Goal: Task Accomplishment & Management: Manage account settings

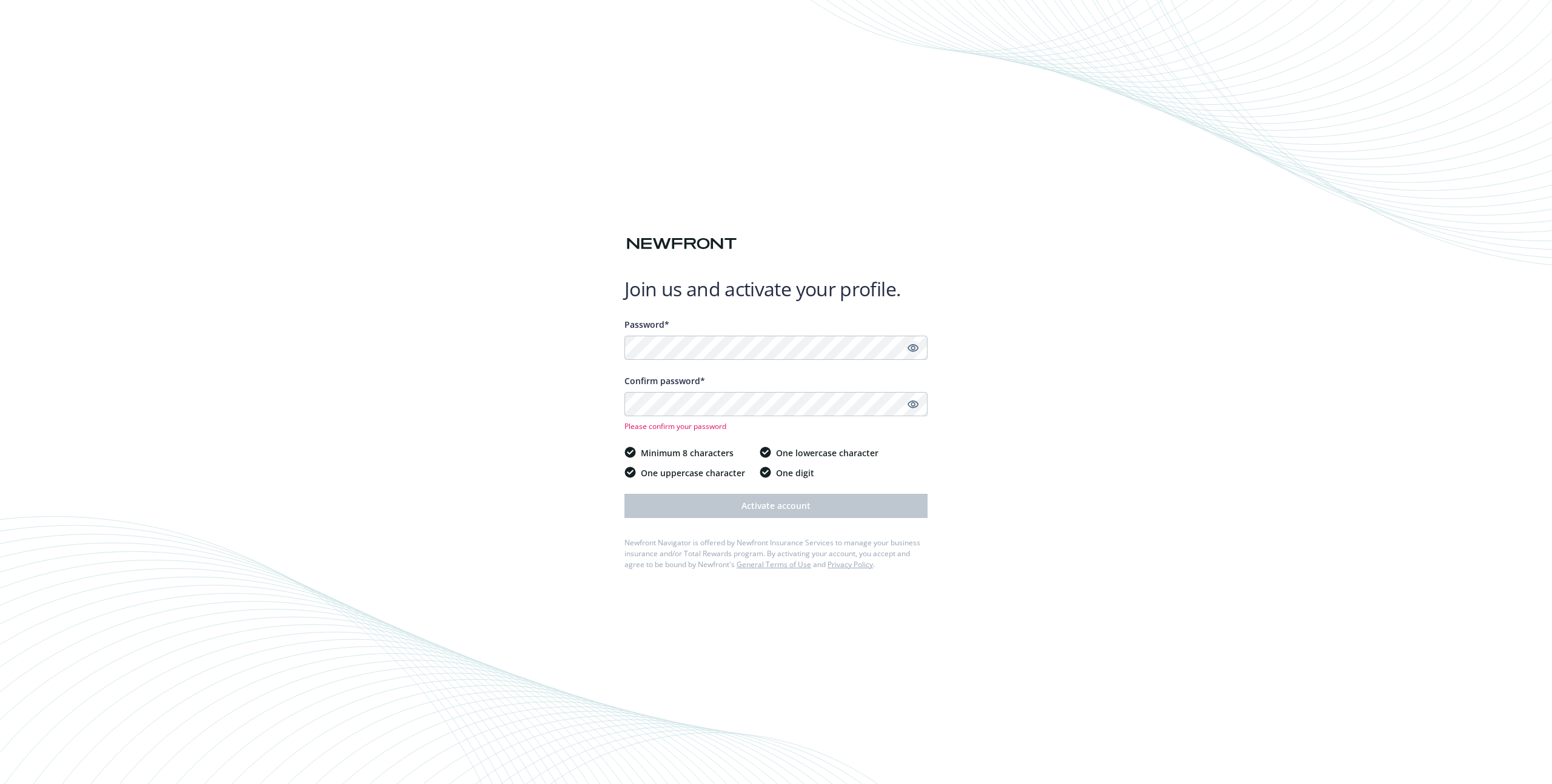
click at [911, 349] on icon "Show password" at bounding box center [912, 348] width 11 height 8
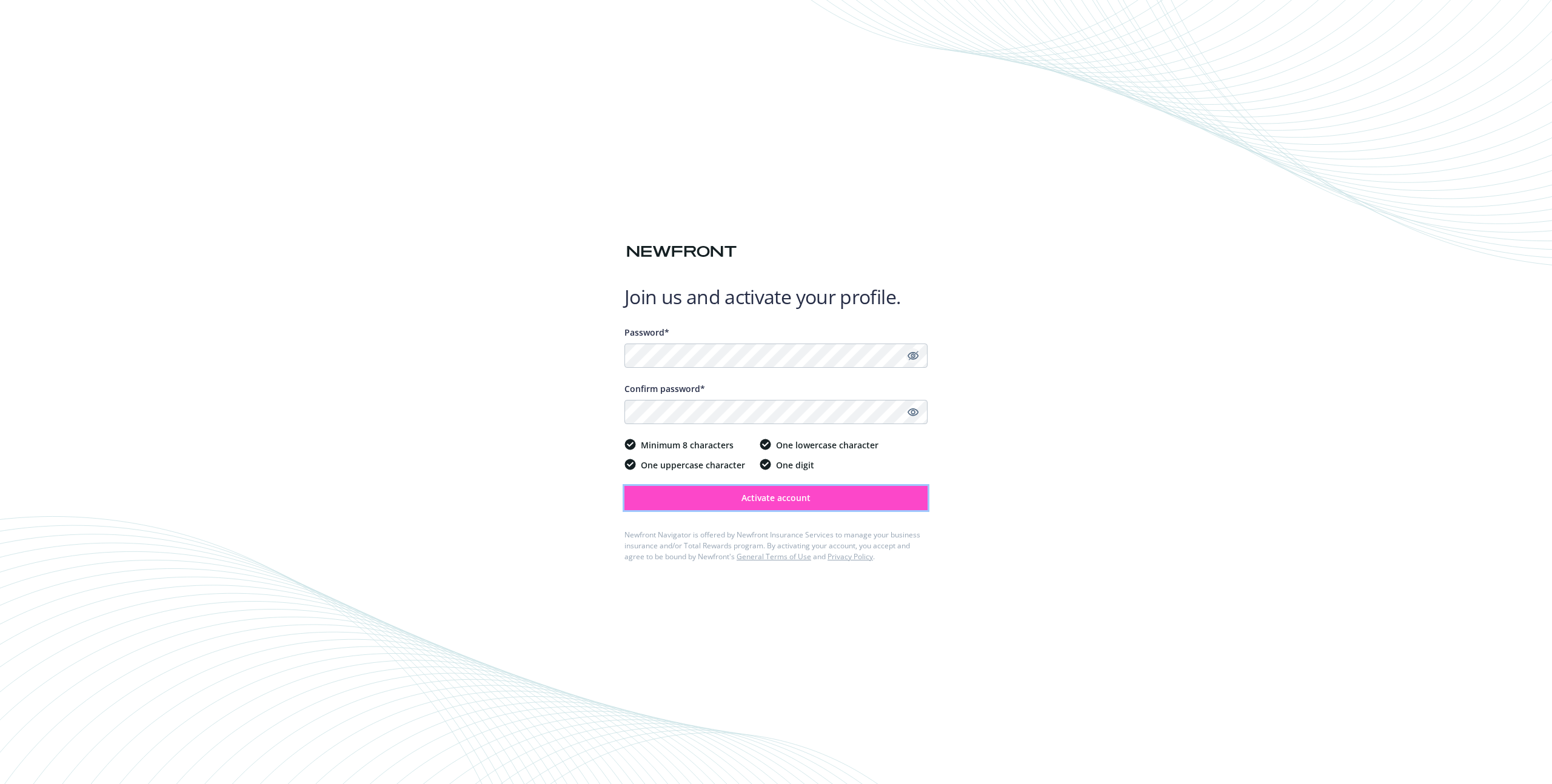
click at [819, 503] on button "Activate account" at bounding box center [776, 498] width 303 height 24
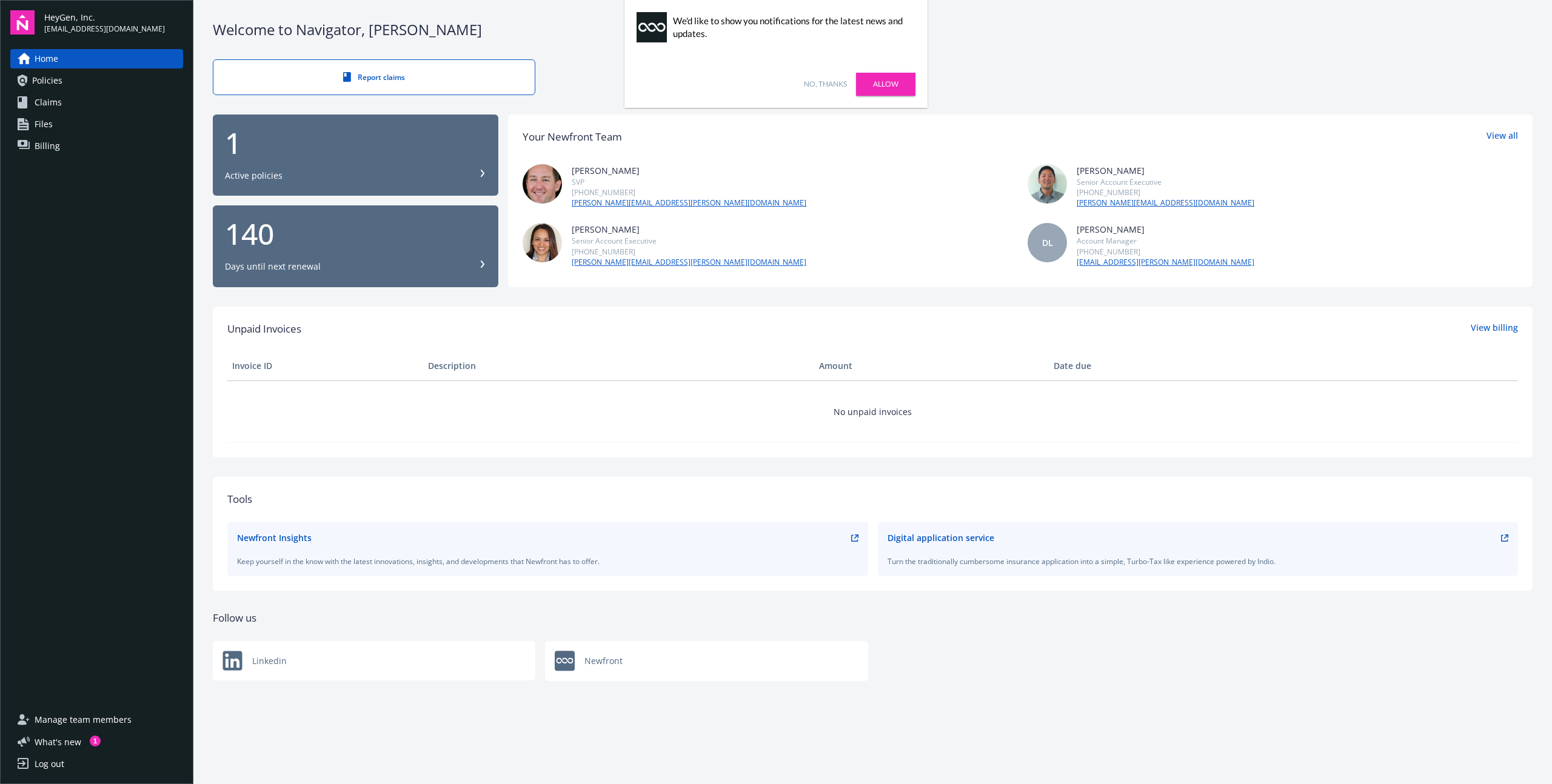
click at [816, 87] on link "No, thanks" at bounding box center [825, 84] width 43 height 11
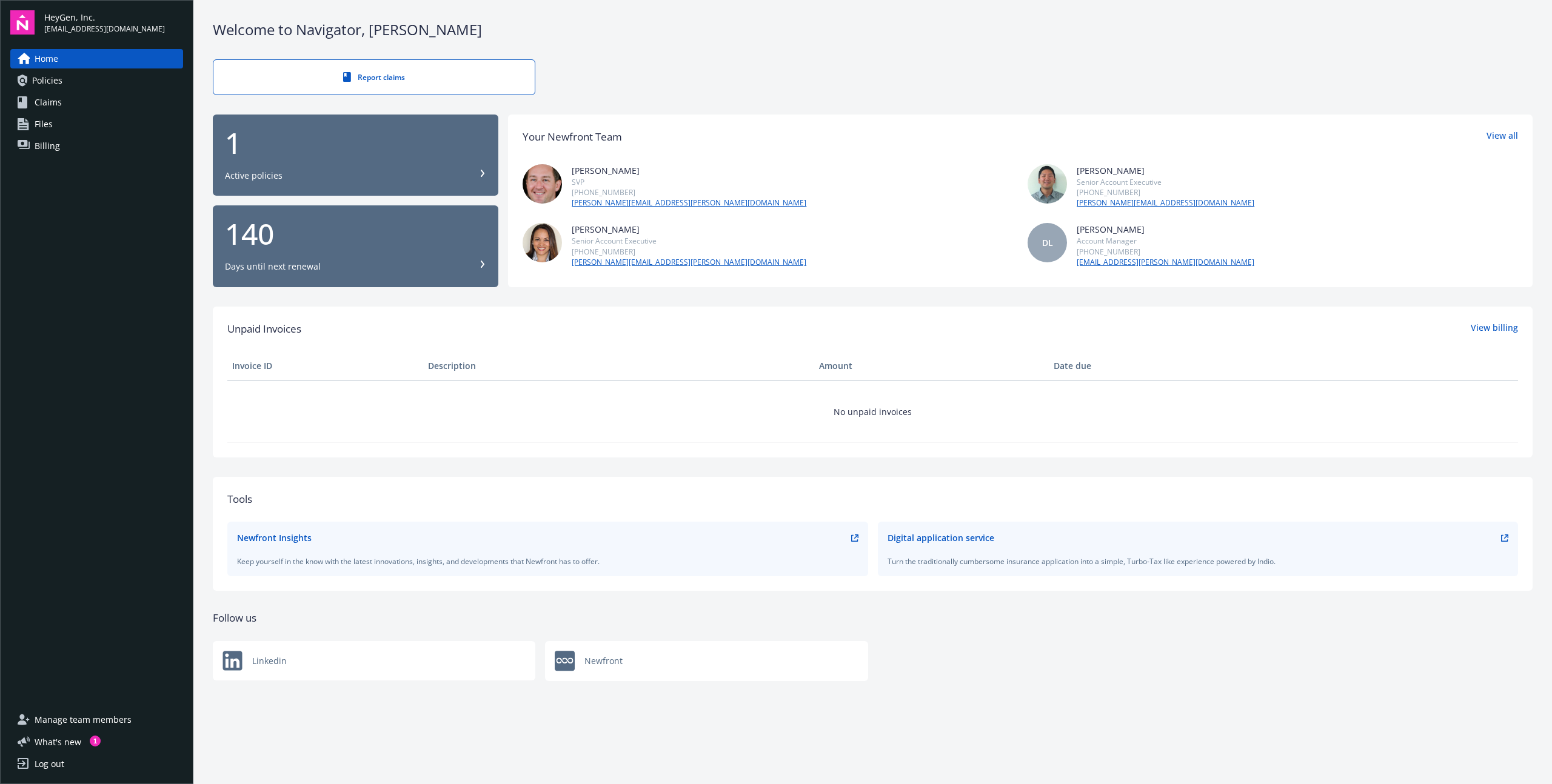
click at [82, 84] on link "Policies" at bounding box center [96, 81] width 172 height 19
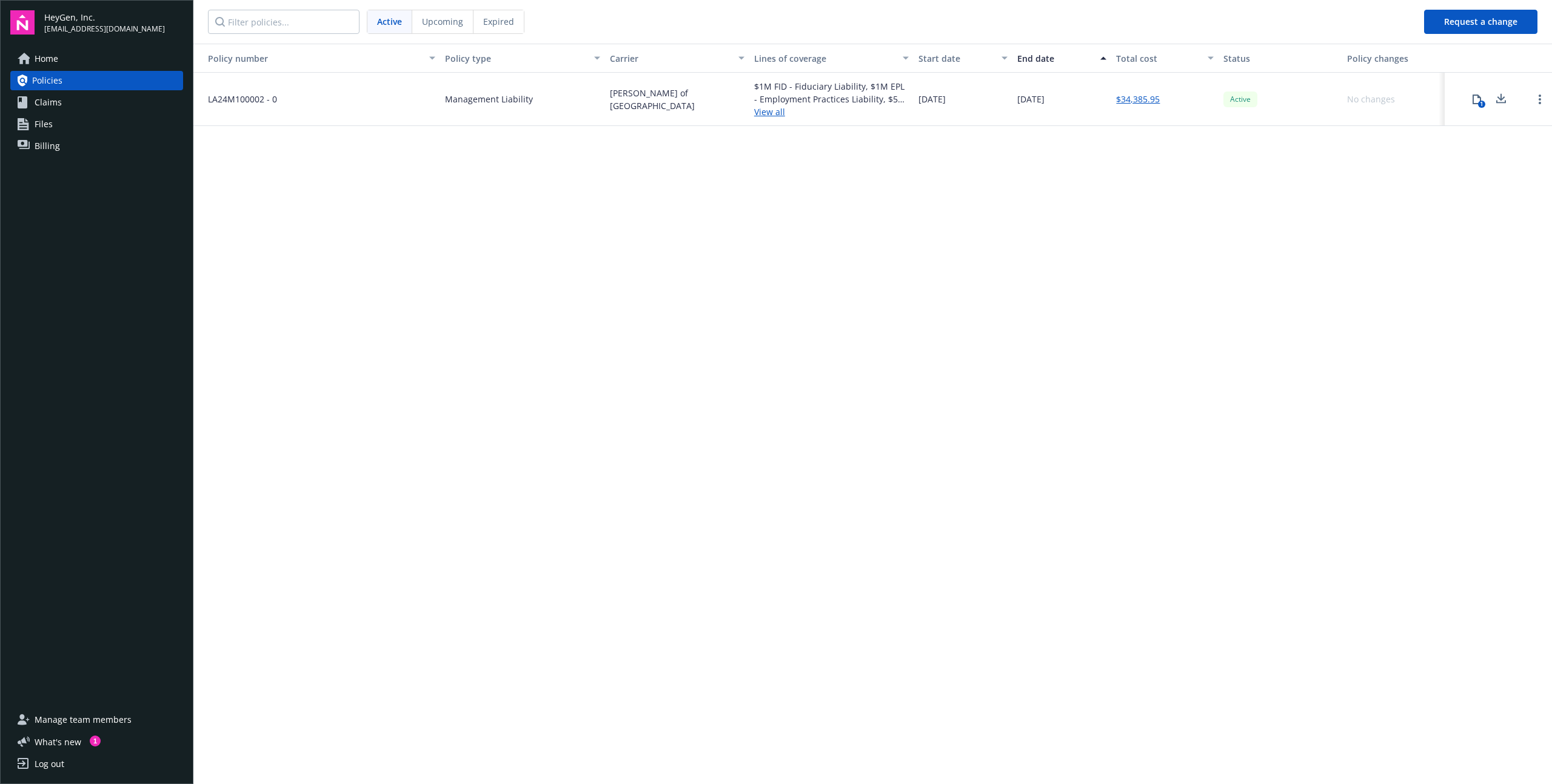
click at [62, 129] on link "Files" at bounding box center [96, 125] width 172 height 19
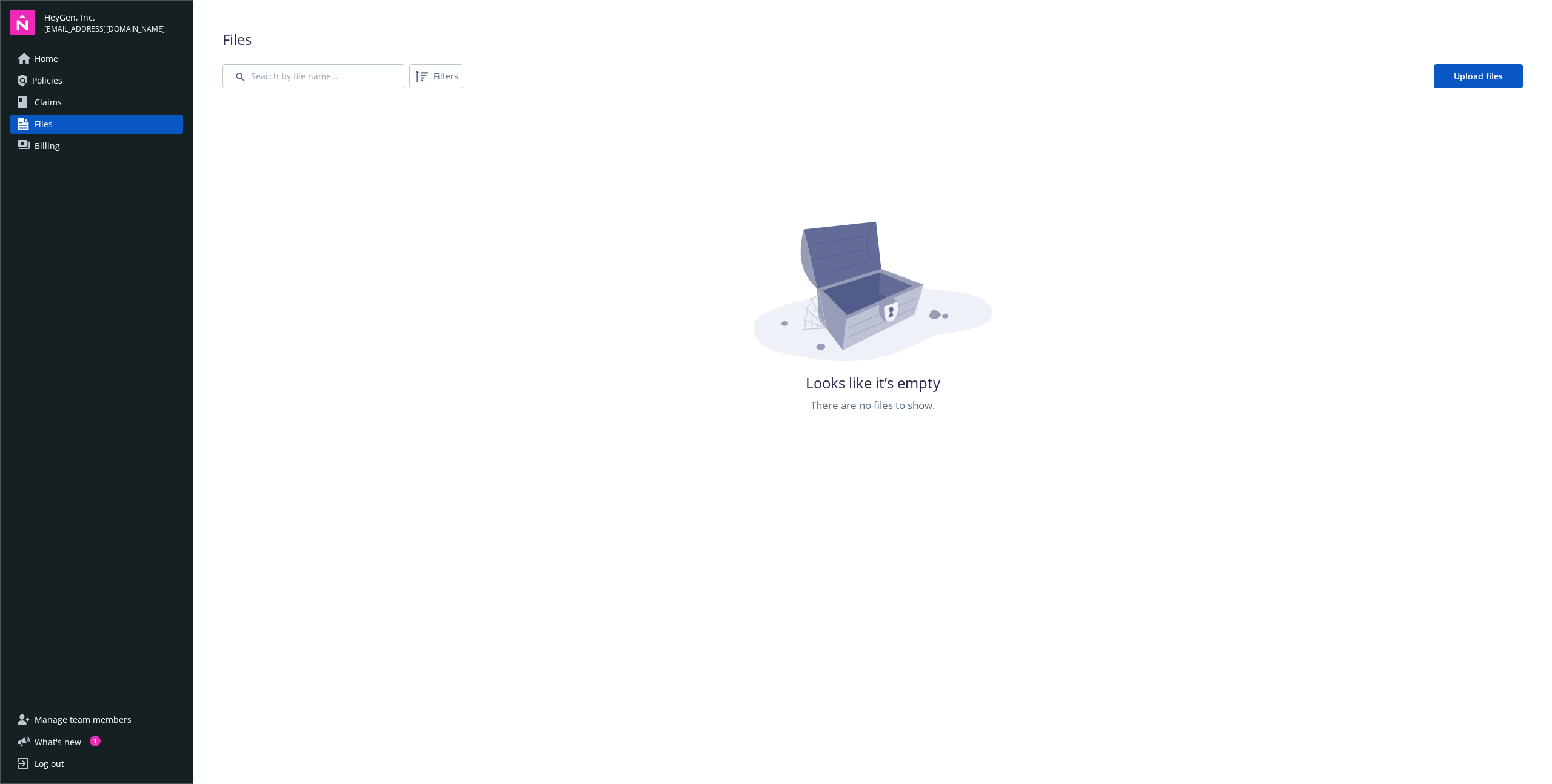
click at [53, 113] on div "Home Policies Claims Files Billing" at bounding box center [96, 102] width 172 height 107
click at [52, 106] on span "Claims" at bounding box center [48, 102] width 27 height 19
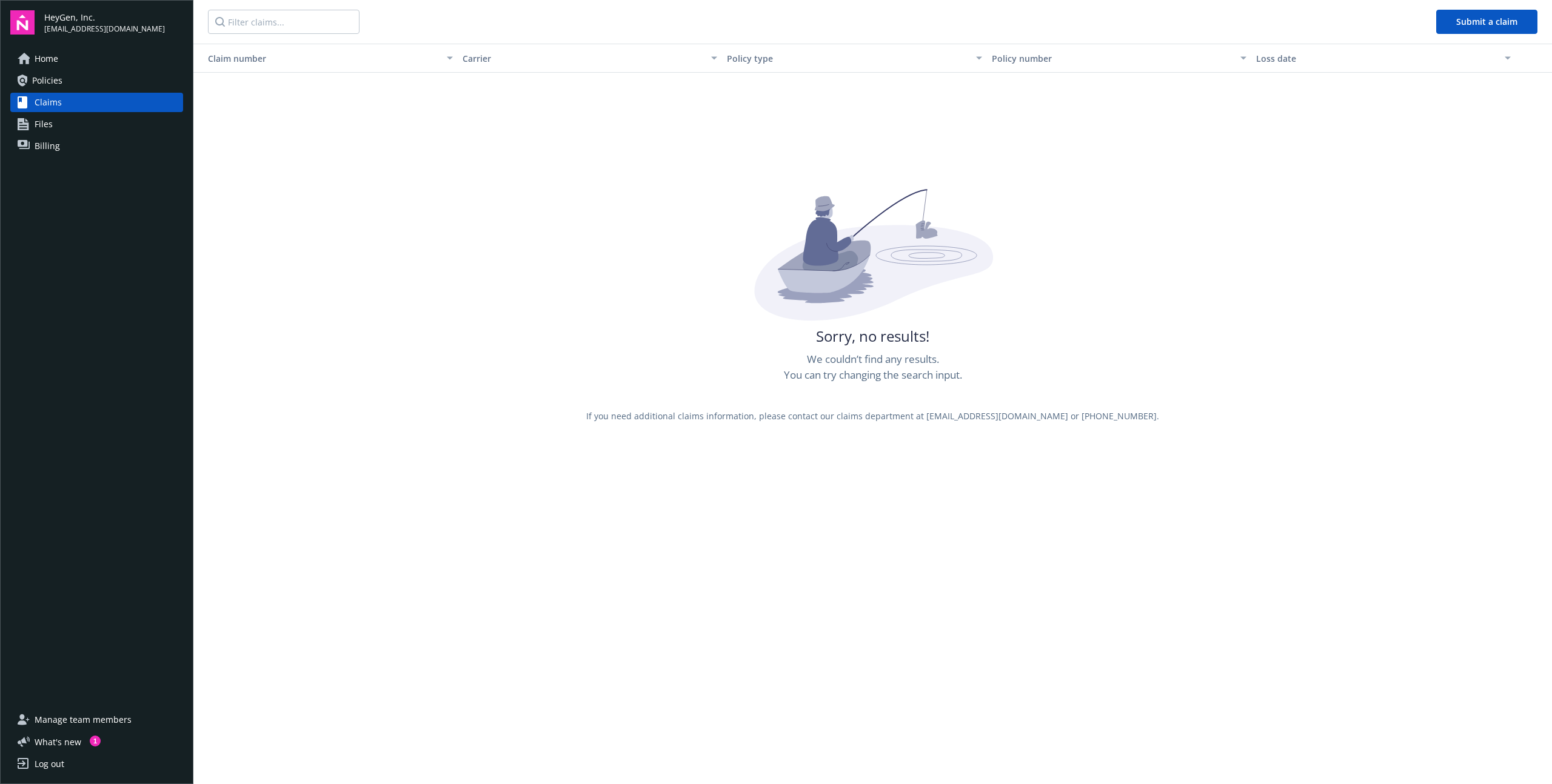
click at [45, 80] on span "Policies" at bounding box center [47, 81] width 30 height 19
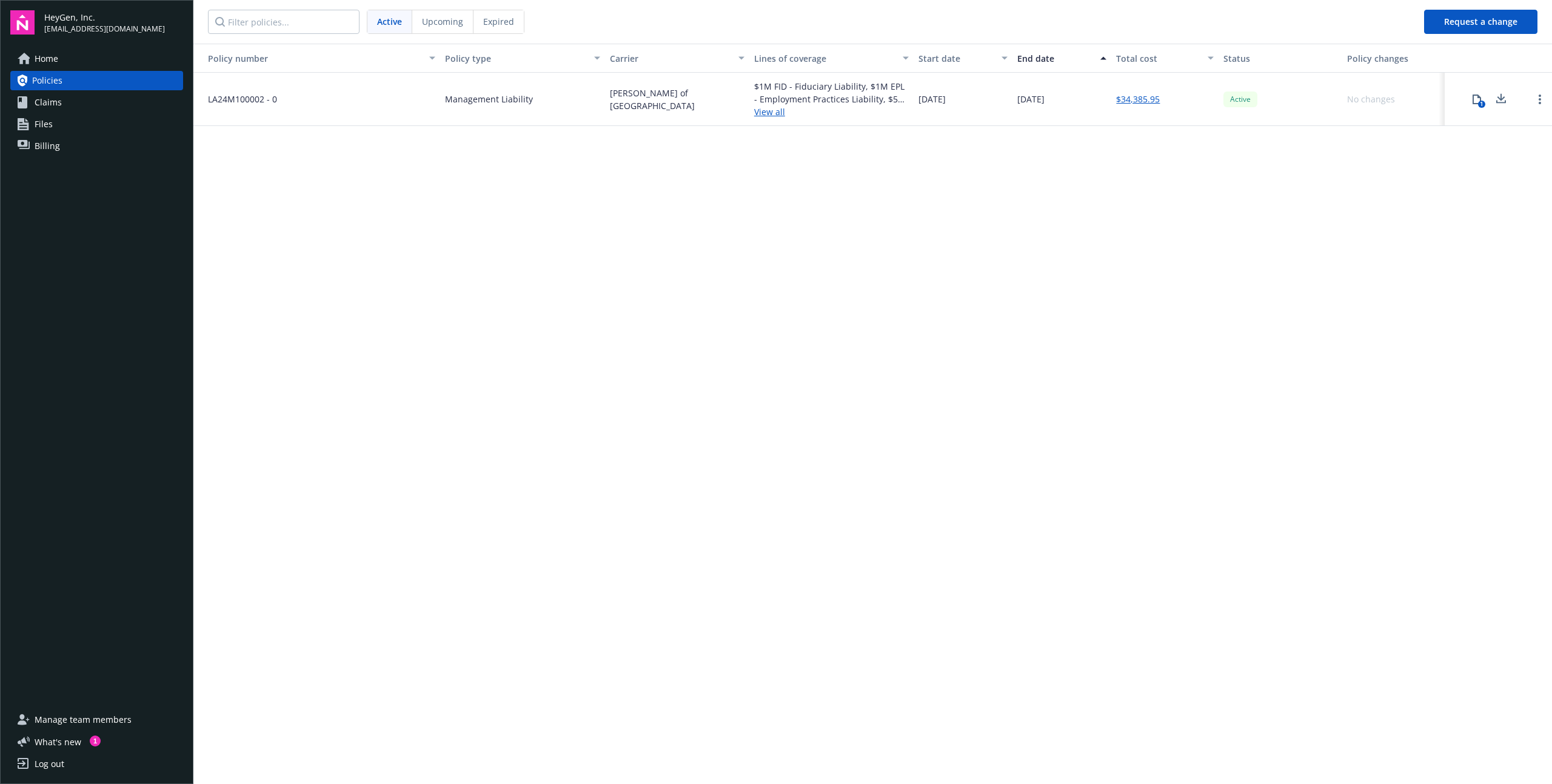
click at [762, 113] on link "View all" at bounding box center [831, 111] width 155 height 13
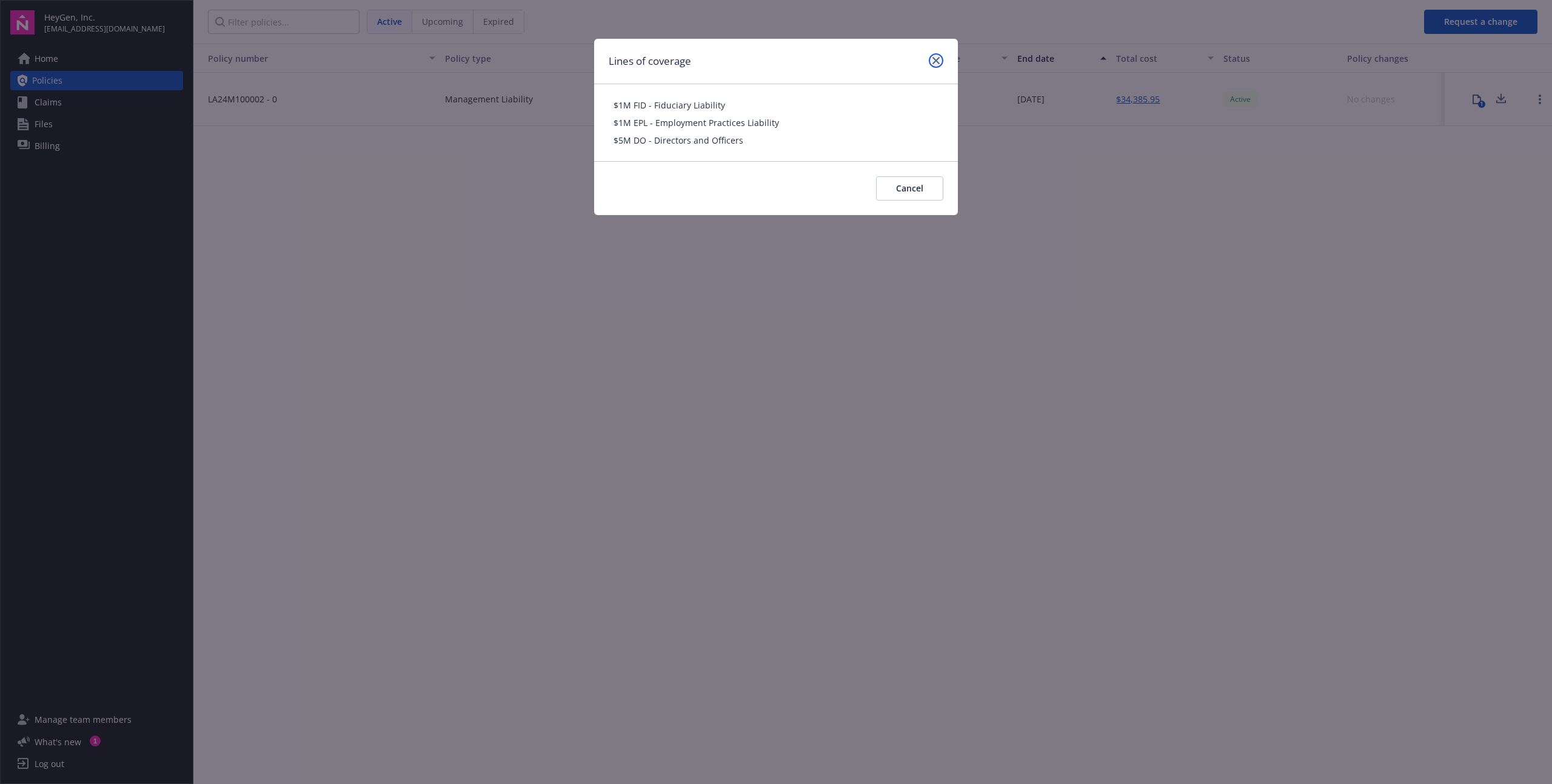
click at [938, 56] on icon "close" at bounding box center [935, 59] width 7 height 7
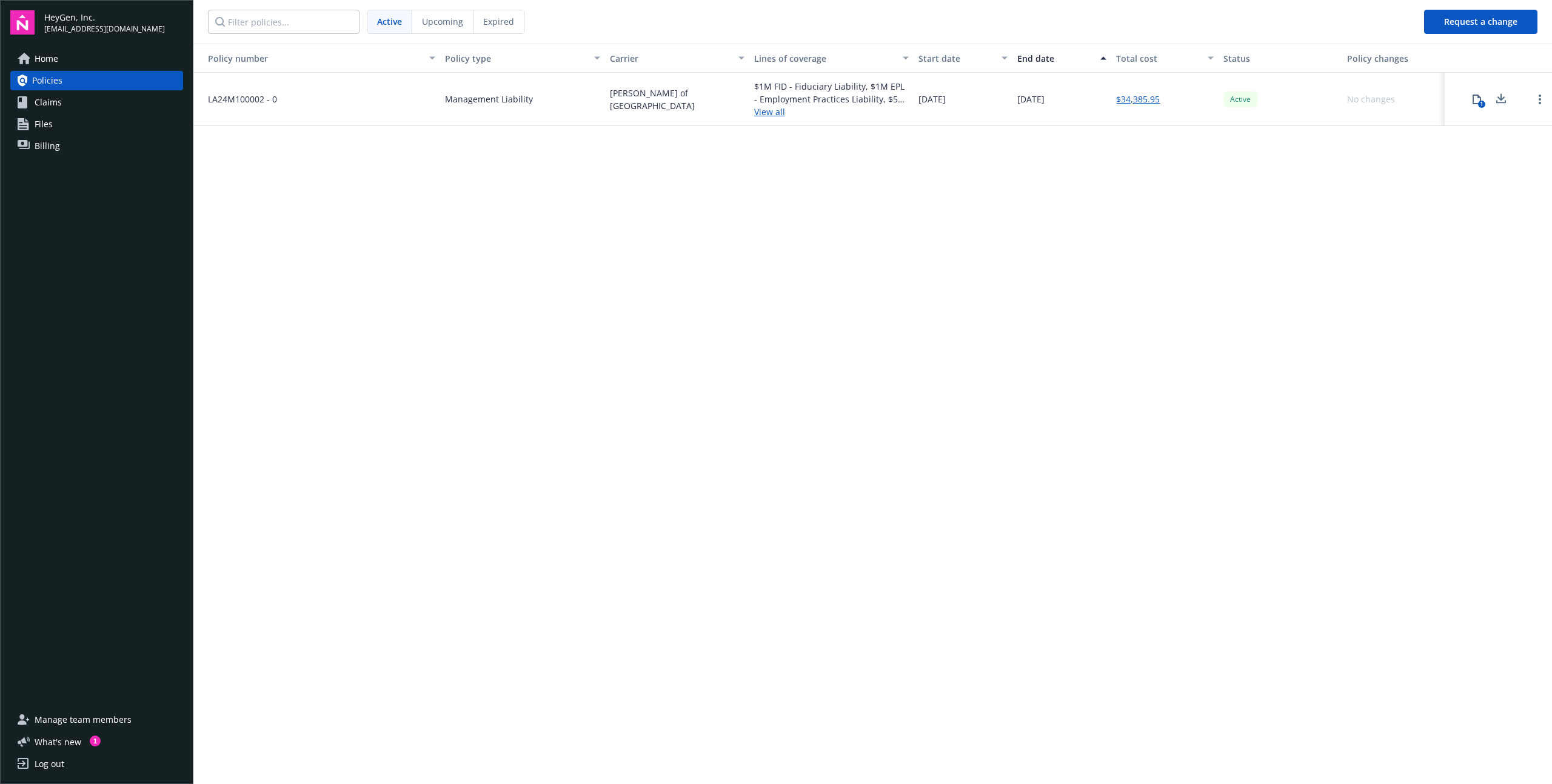
click at [422, 26] on span "Upcoming" at bounding box center [442, 21] width 41 height 13
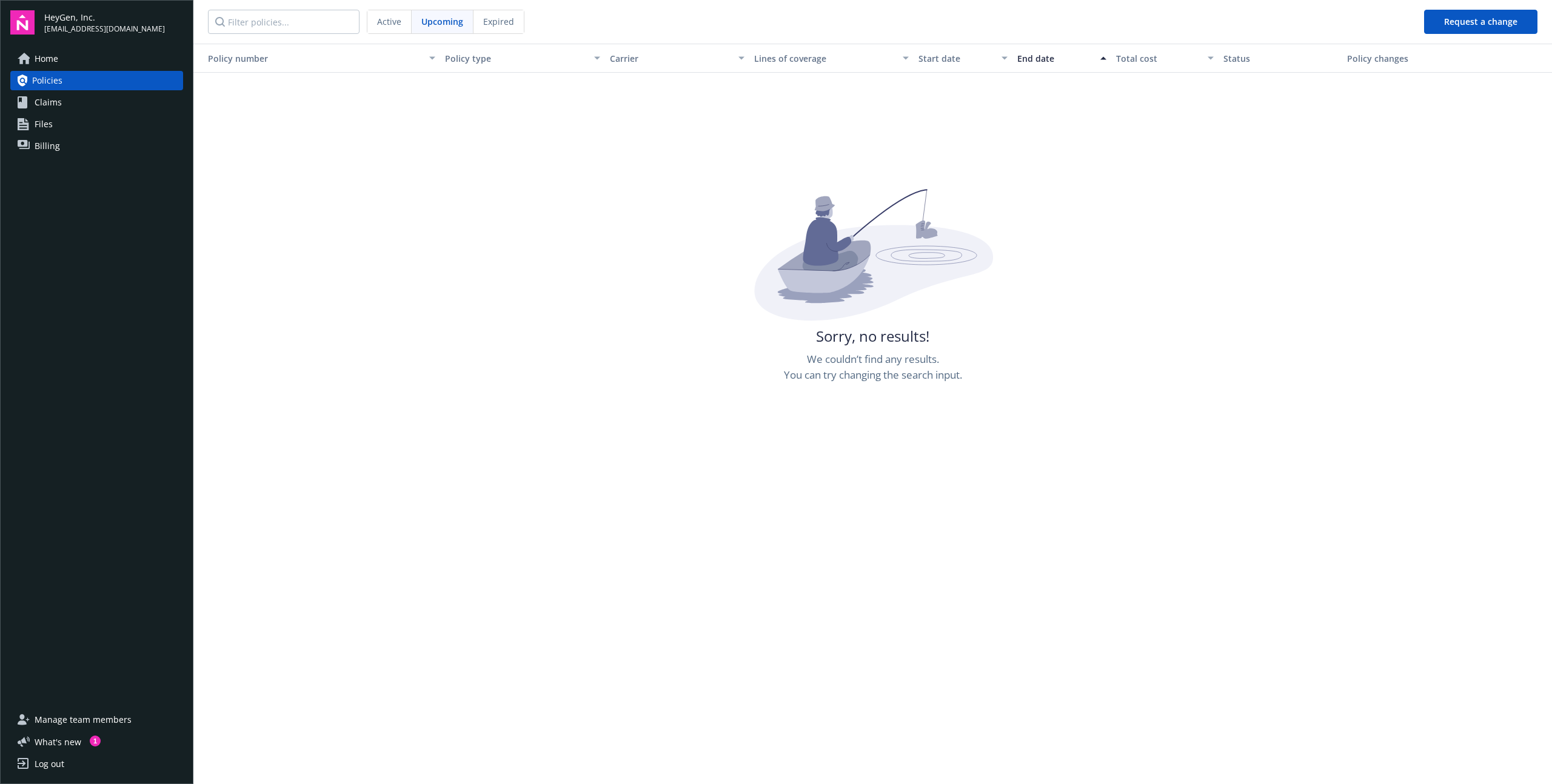
click at [505, 17] on span "Expired" at bounding box center [499, 21] width 31 height 13
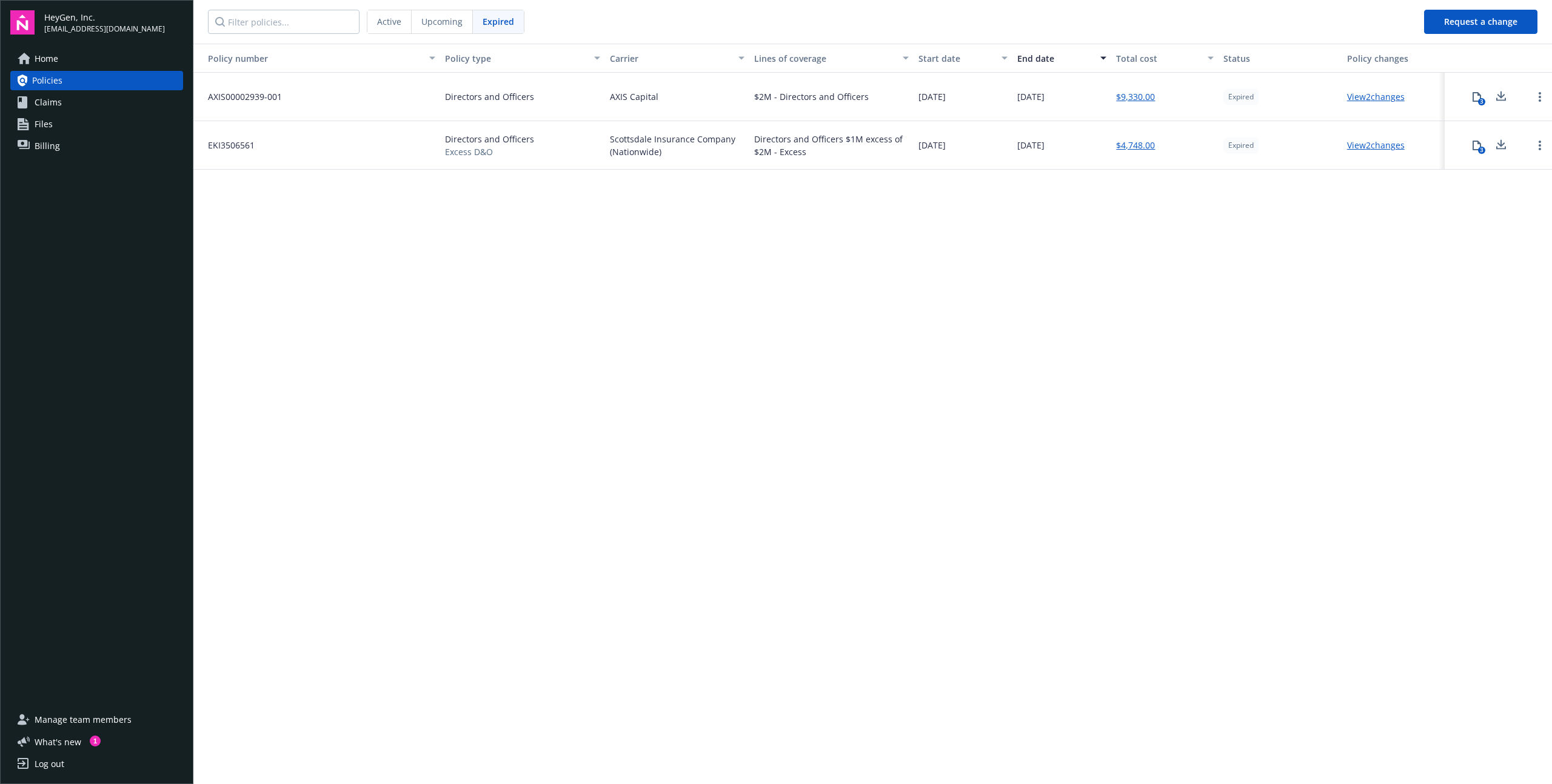
click at [787, 145] on div "Directors and Officers $1M excess of $2M - Excess" at bounding box center [831, 145] width 155 height 25
click at [1373, 148] on link "View 2 changes" at bounding box center [1376, 145] width 57 height 12
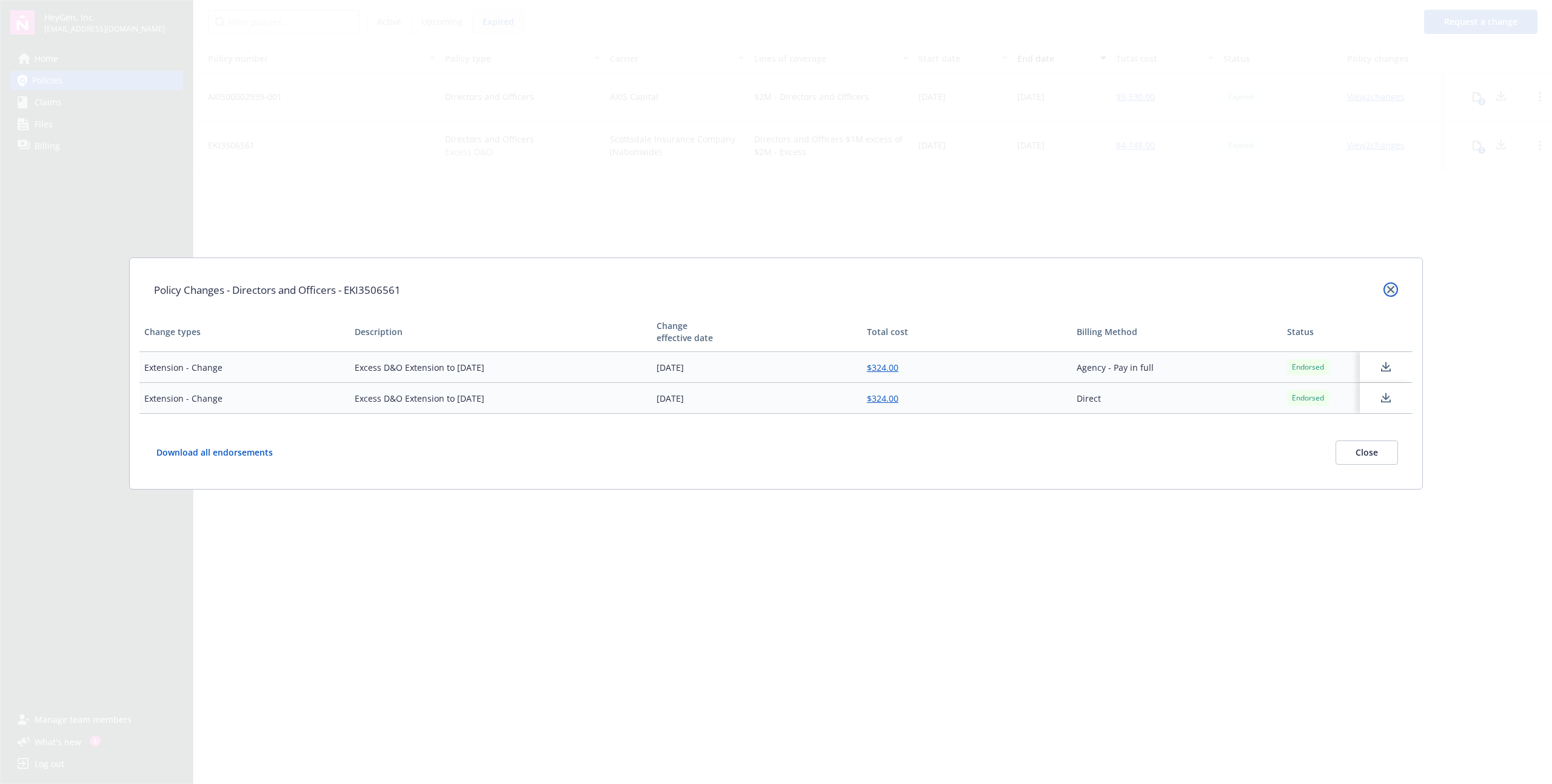
click at [1389, 287] on icon "close" at bounding box center [1390, 289] width 7 height 7
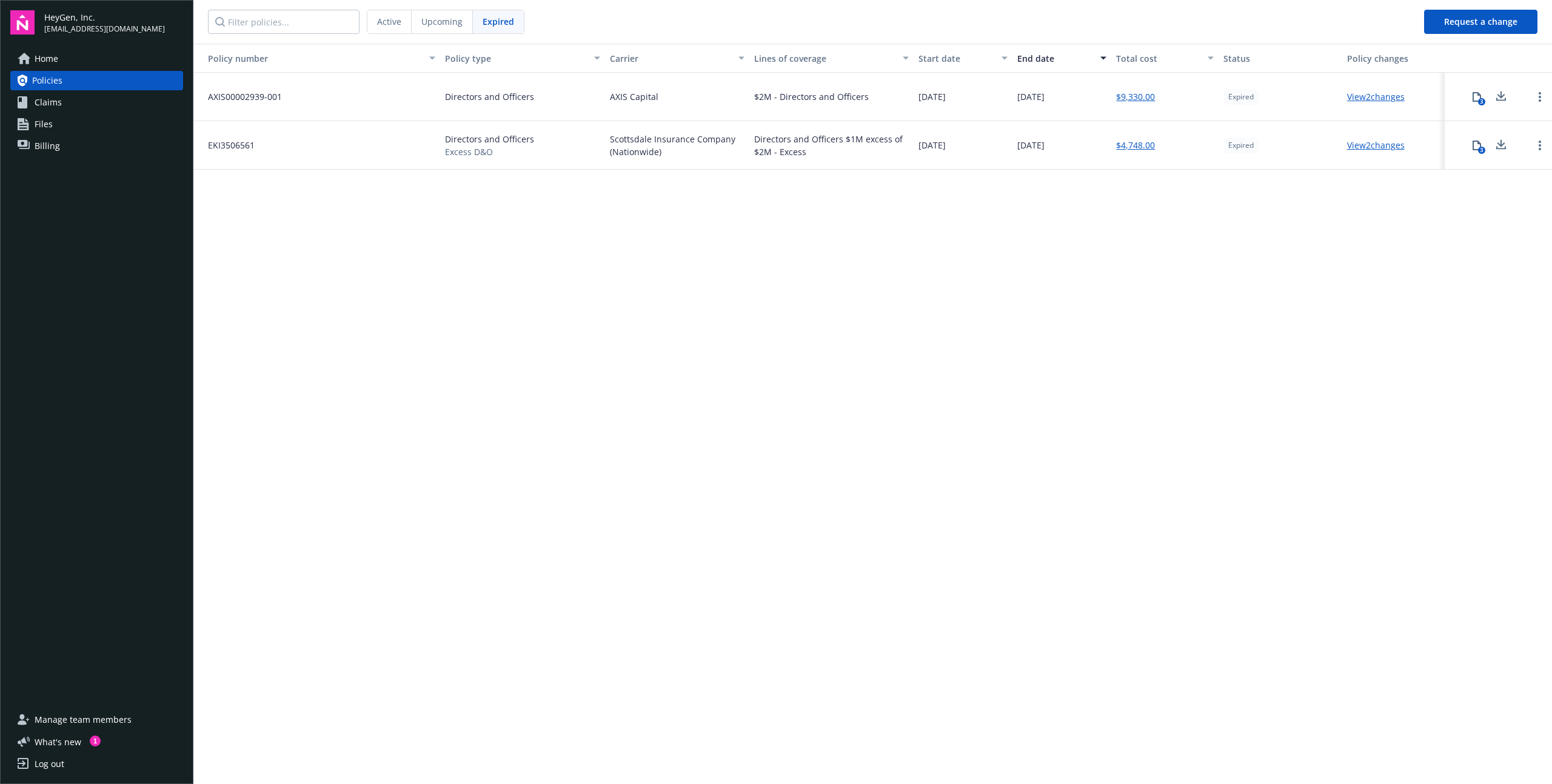
click at [65, 60] on link "Home" at bounding box center [96, 58] width 172 height 19
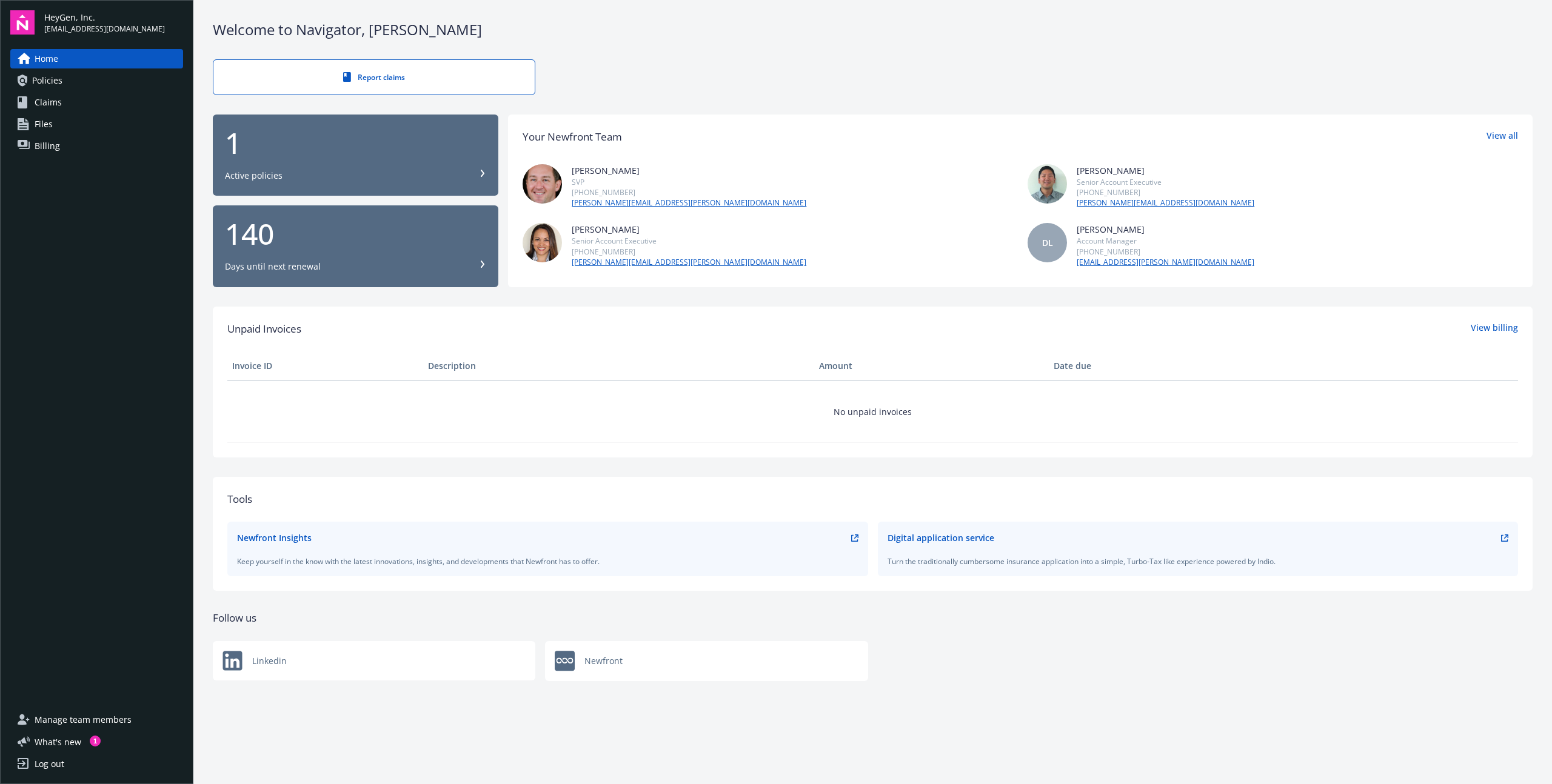
click at [56, 17] on span "HeyGen, Inc." at bounding box center [104, 17] width 121 height 13
